Goal: Check status: Check status

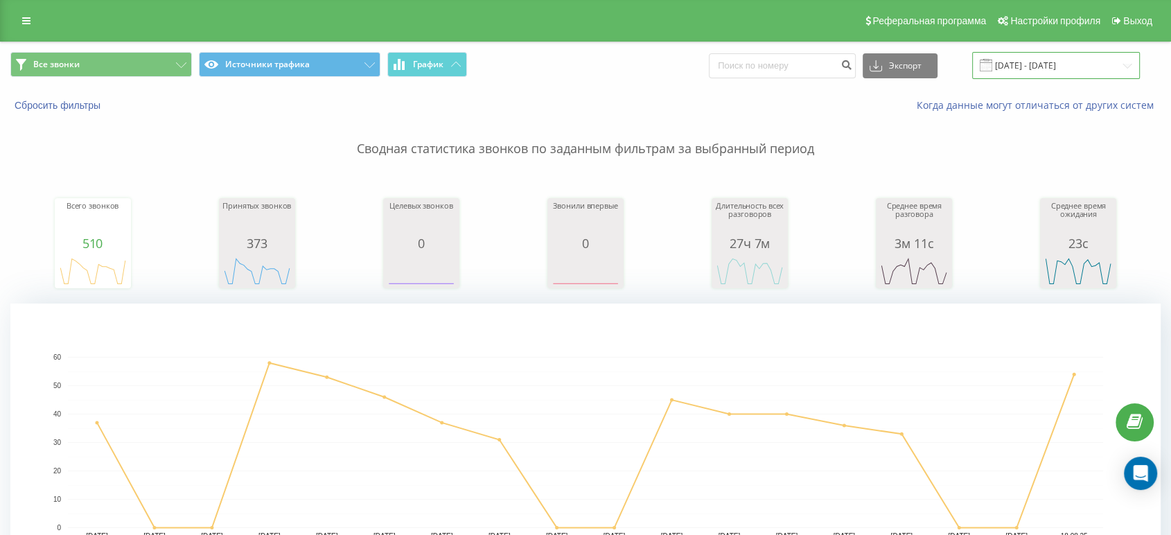
click at [1073, 58] on input "[DATE] - [DATE]" at bounding box center [1056, 65] width 168 height 27
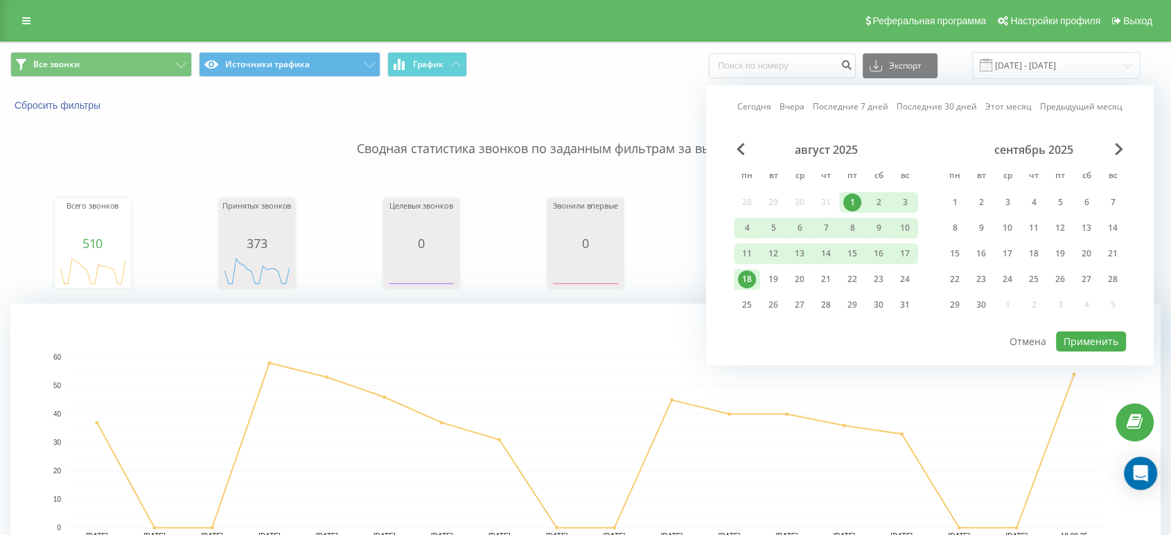
click at [752, 276] on div "18" at bounding box center [747, 279] width 18 height 18
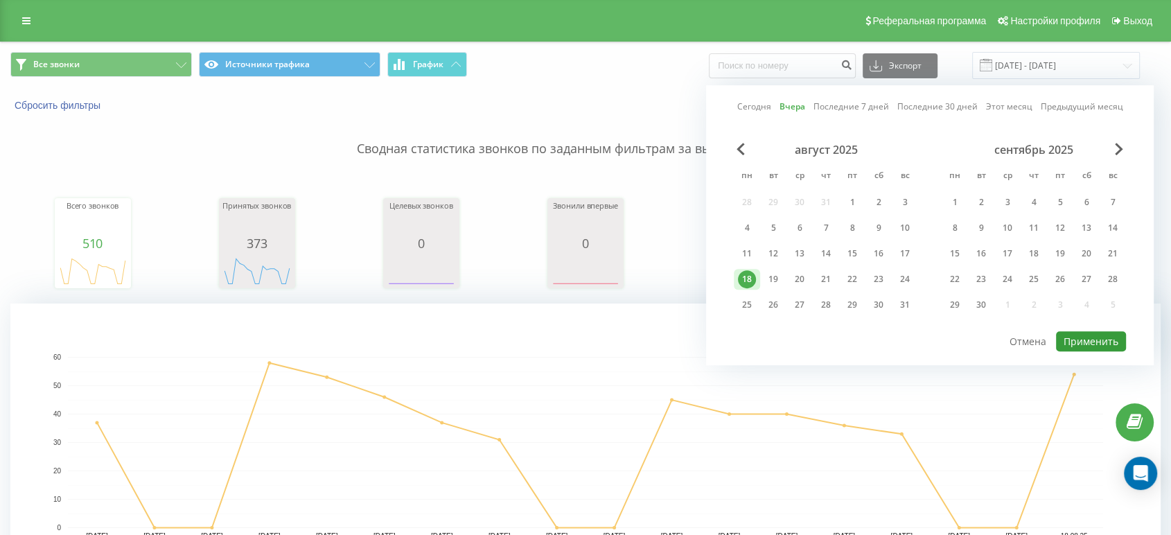
click at [1100, 341] on button "Применить" at bounding box center [1091, 341] width 70 height 20
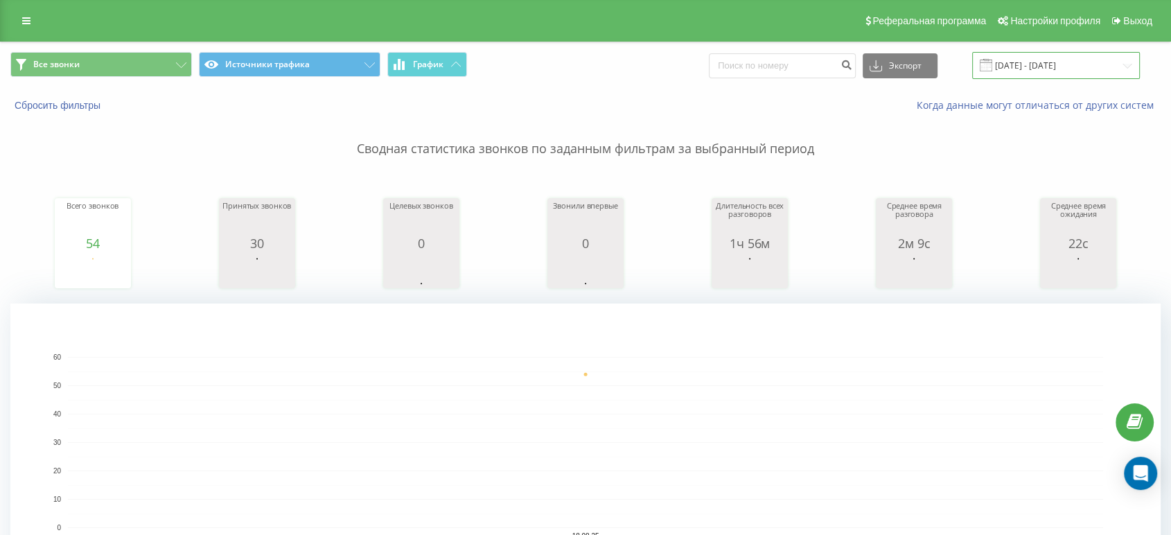
click at [1065, 64] on input "[DATE] - [DATE]" at bounding box center [1056, 65] width 168 height 27
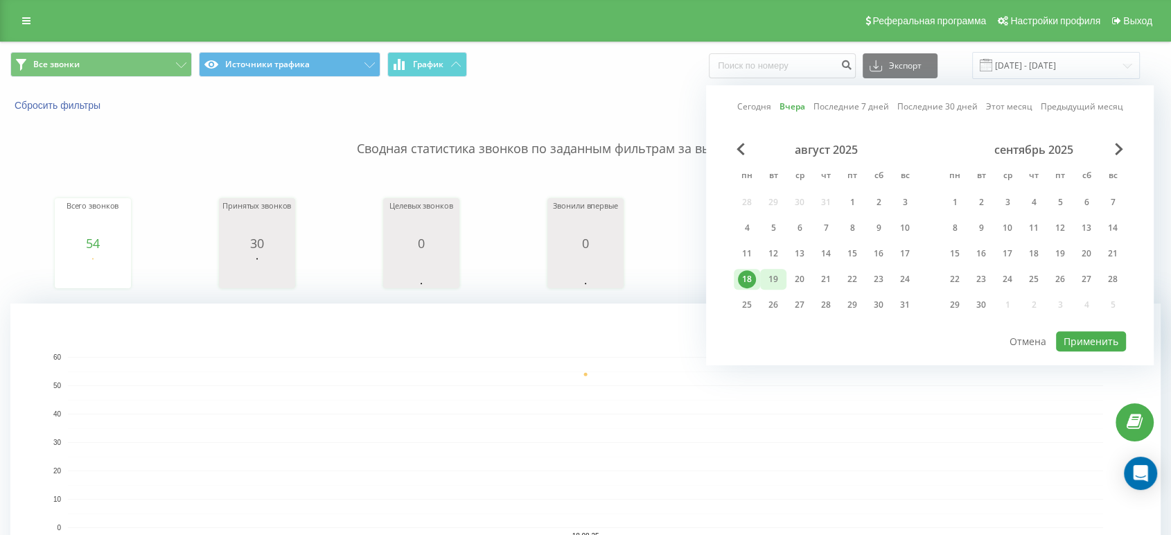
click at [773, 274] on div "19" at bounding box center [773, 279] width 18 height 18
click at [1097, 331] on button "Применить" at bounding box center [1091, 341] width 70 height 20
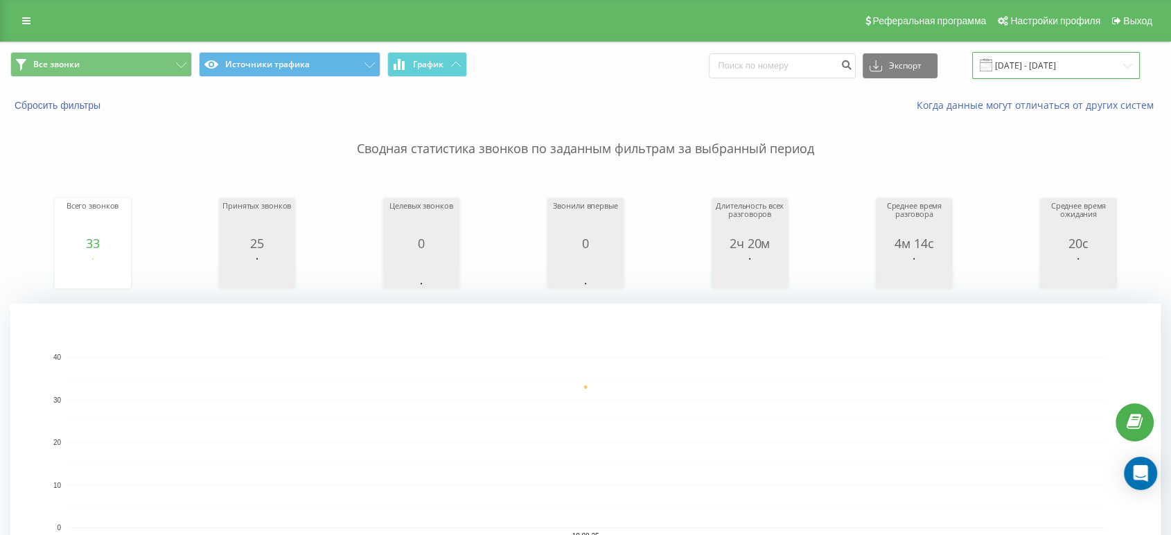
click at [1035, 71] on input "[DATE] - [DATE]" at bounding box center [1056, 65] width 168 height 27
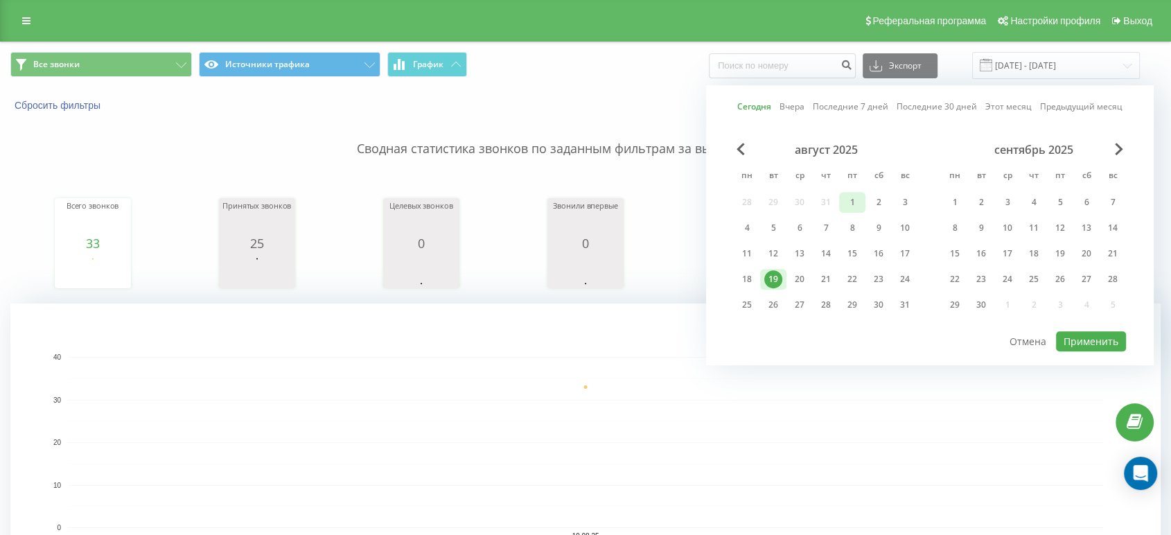
click at [859, 198] on div "1" at bounding box center [852, 202] width 18 height 18
click at [787, 279] on div "20" at bounding box center [799, 279] width 26 height 21
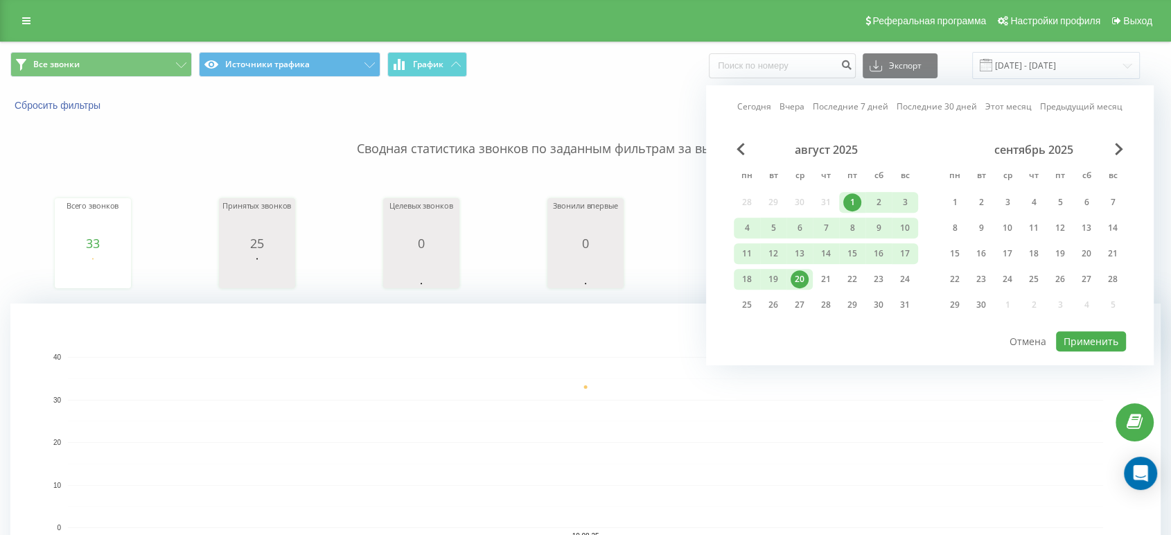
click at [854, 197] on div "1" at bounding box center [852, 202] width 18 height 18
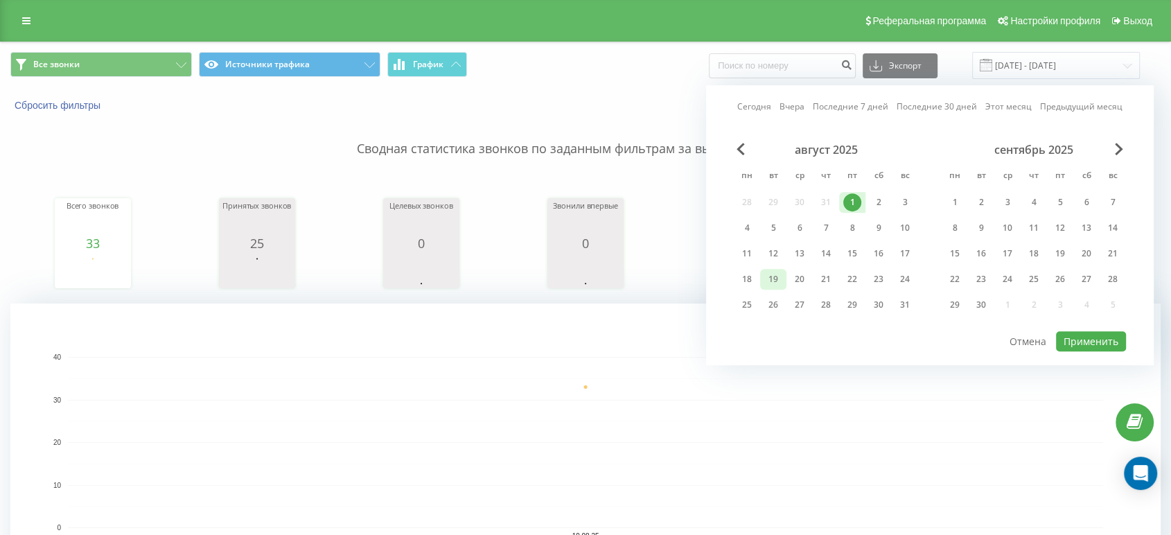
click at [774, 281] on div "19" at bounding box center [773, 279] width 18 height 18
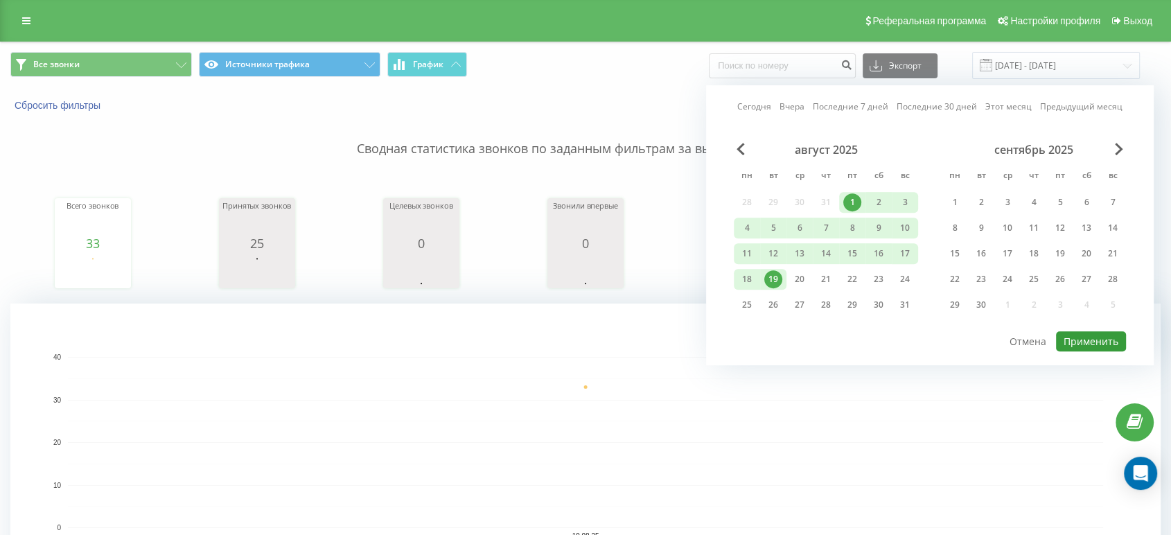
click at [1066, 334] on button "Применить" at bounding box center [1091, 341] width 70 height 20
type input "[DATE] - [DATE]"
